Goal: Transaction & Acquisition: Obtain resource

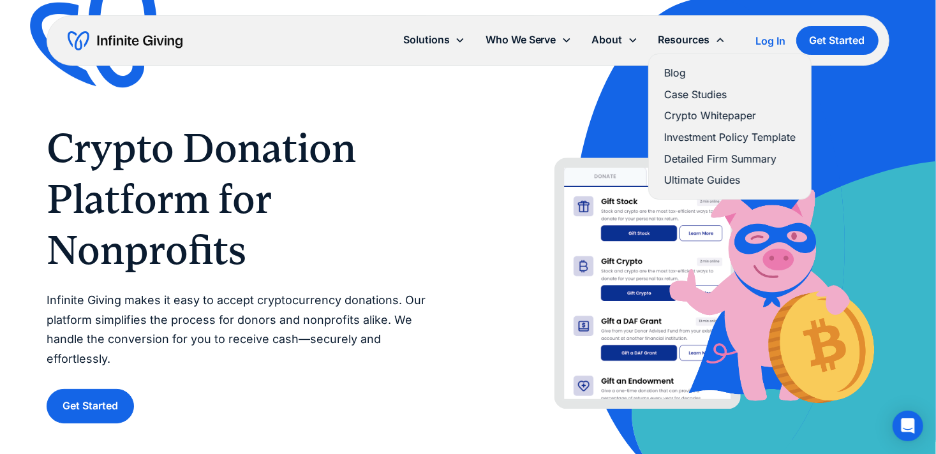
click at [699, 117] on link "Crypto Whitepaper" at bounding box center [729, 115] width 131 height 17
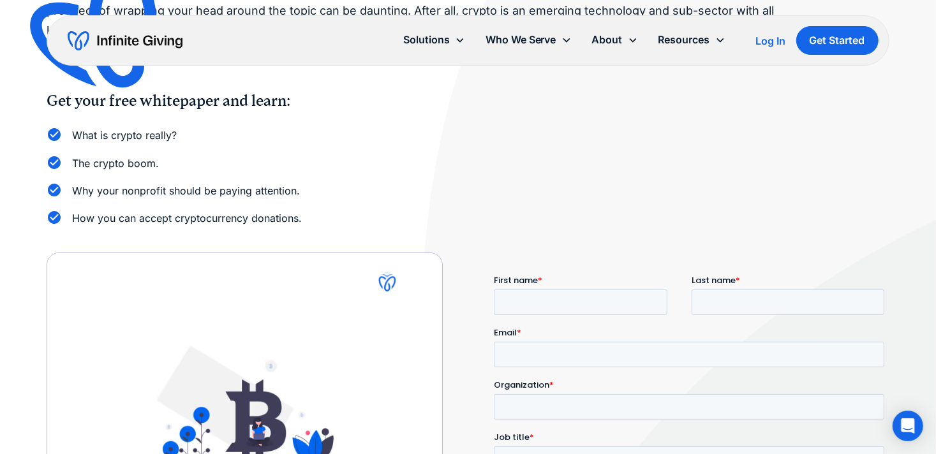
scroll to position [177, 0]
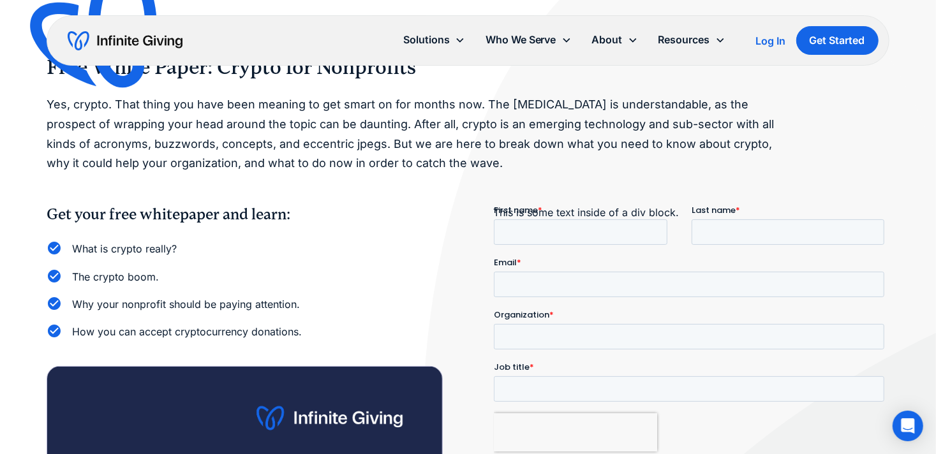
scroll to position [42, 0]
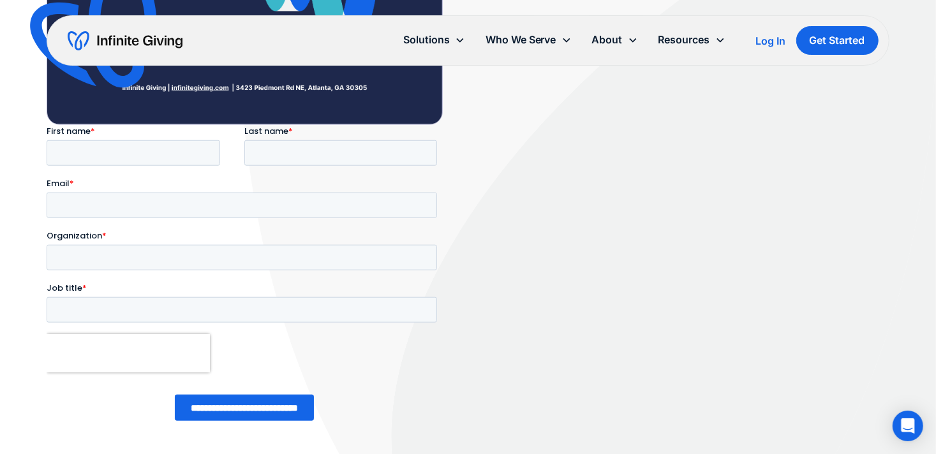
scroll to position [824, 0]
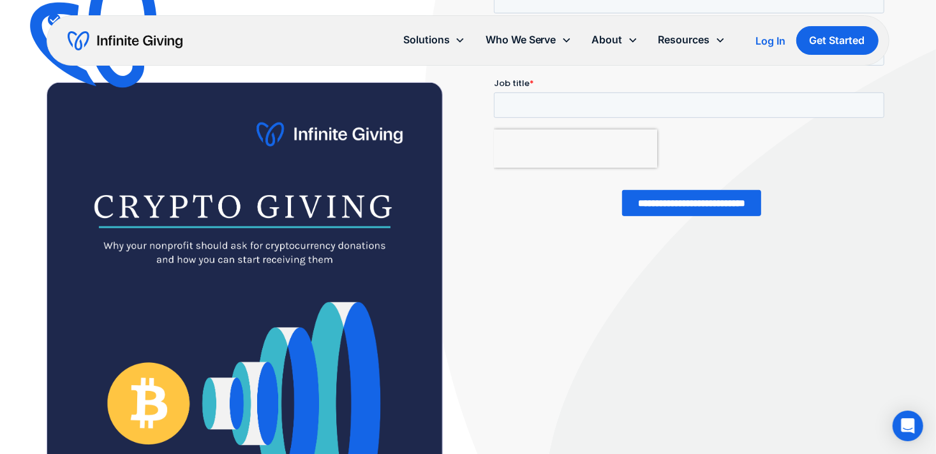
scroll to position [401, 0]
